Goal: Task Accomplishment & Management: Complete application form

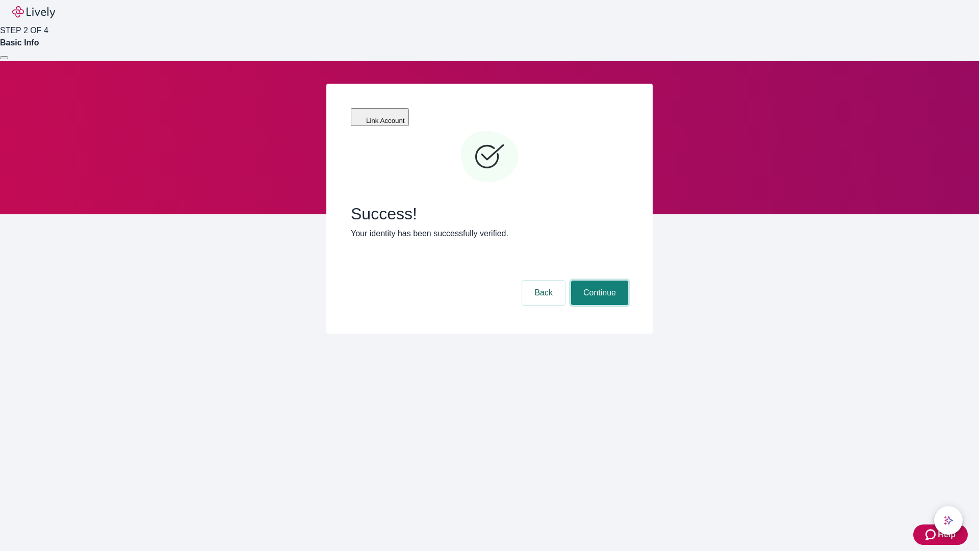
click at [598, 281] on button "Continue" at bounding box center [599, 293] width 57 height 24
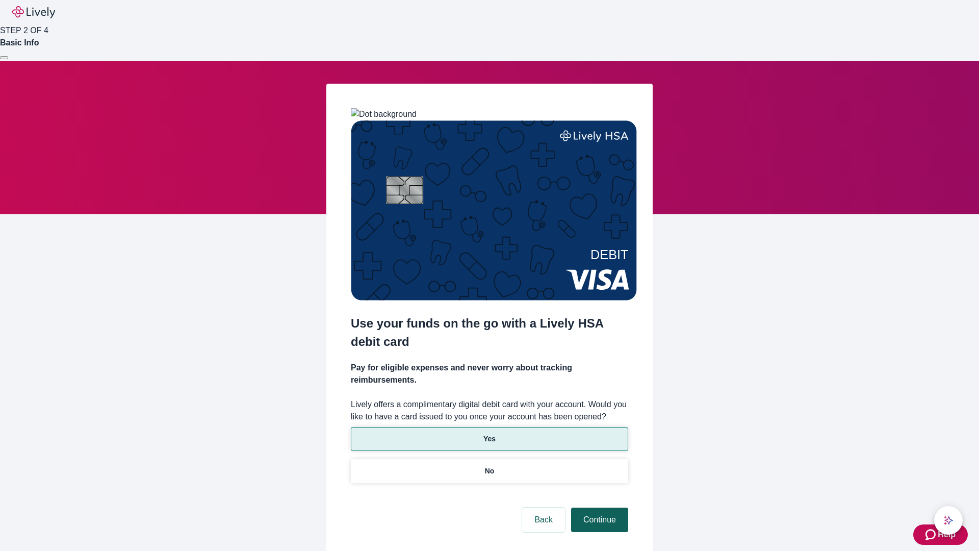
click at [489, 466] on p "No" at bounding box center [490, 471] width 10 height 11
click at [598, 508] on button "Continue" at bounding box center [599, 520] width 57 height 24
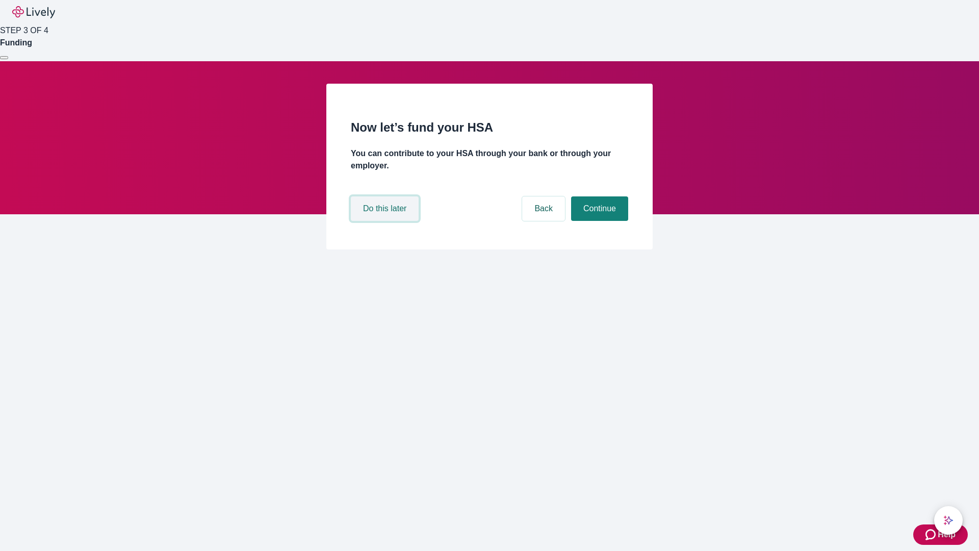
click at [386, 221] on button "Do this later" at bounding box center [385, 208] width 68 height 24
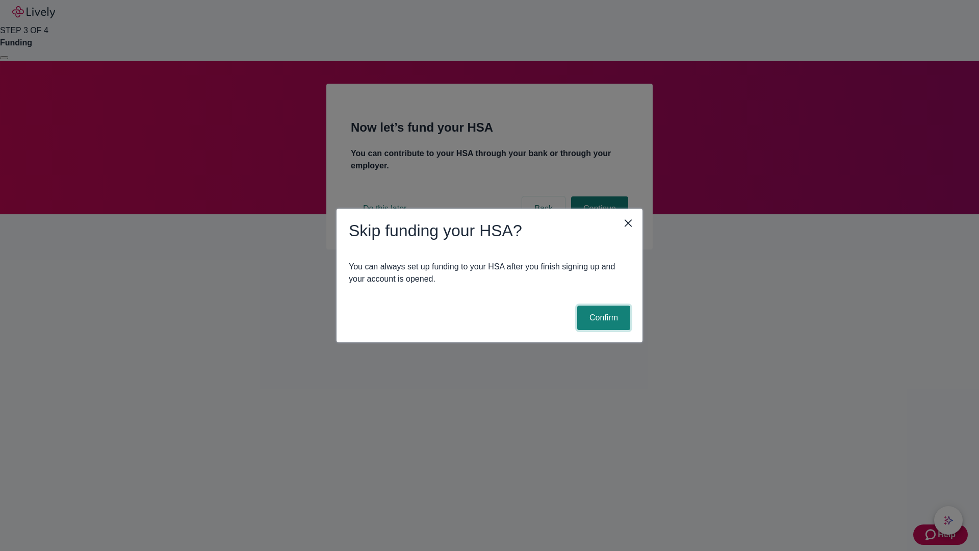
click at [602, 318] on button "Confirm" at bounding box center [603, 318] width 53 height 24
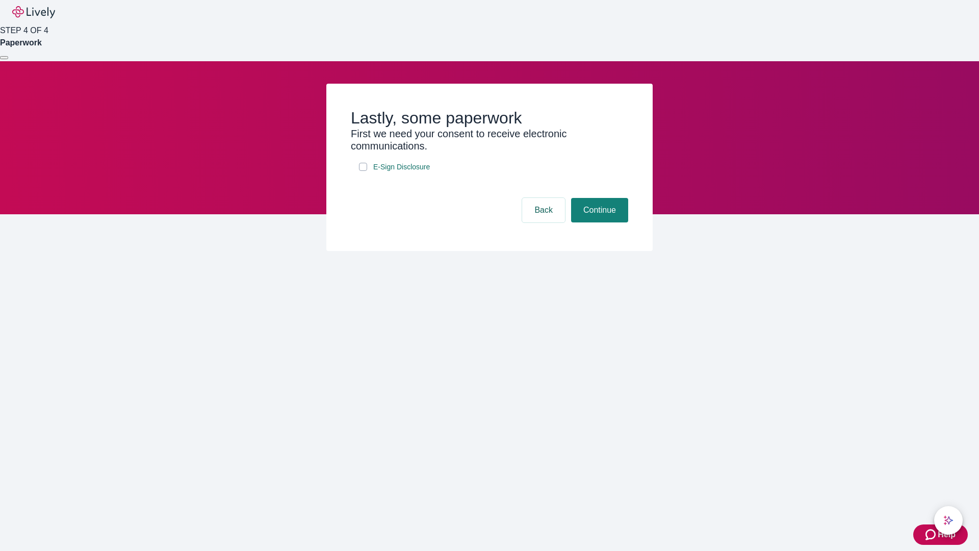
click at [363, 171] on input "E-Sign Disclosure" at bounding box center [363, 167] width 8 height 8
checkbox input "true"
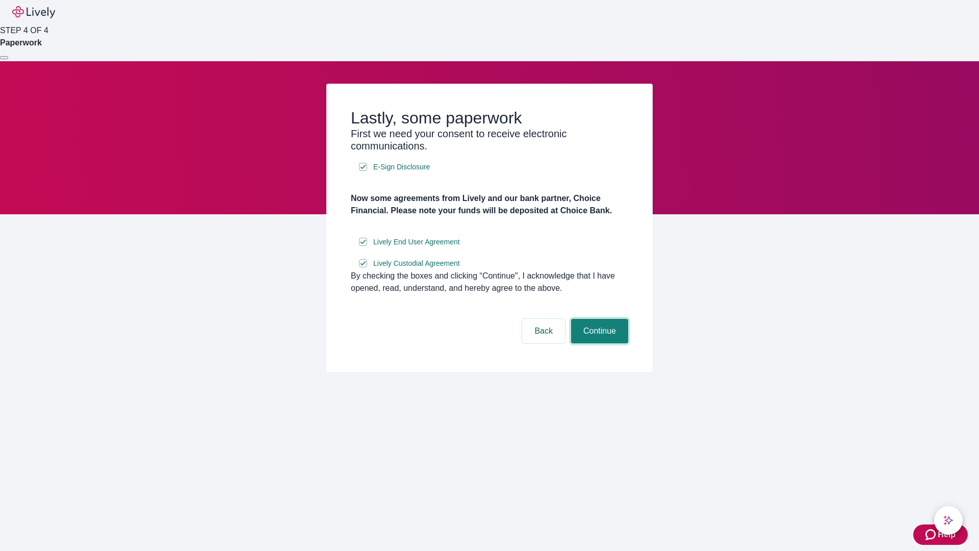
click at [598, 343] on button "Continue" at bounding box center [599, 331] width 57 height 24
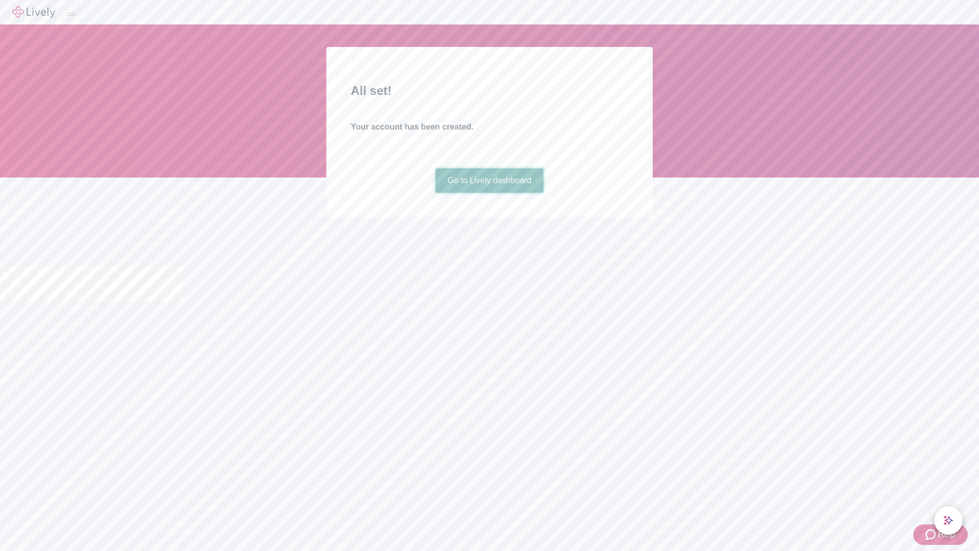
click at [489, 193] on link "Go to Lively dashboard" at bounding box center [490, 180] width 109 height 24
